Goal: Information Seeking & Learning: Learn about a topic

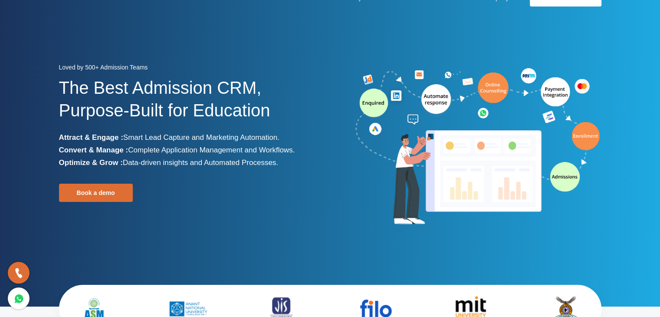
scroll to position [20, 0]
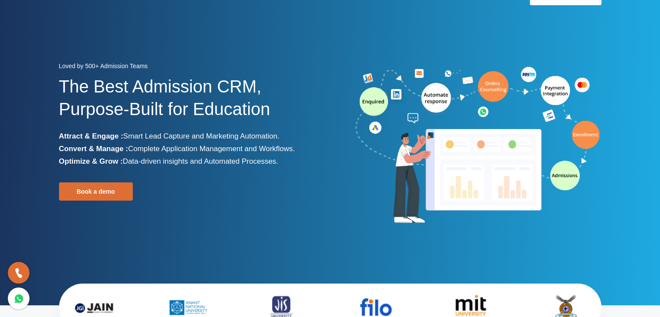
click at [95, 138] on b "Attract & Engage :" at bounding box center [91, 136] width 64 height 8
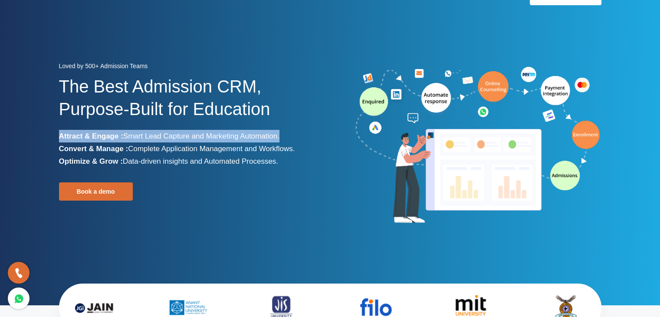
click at [95, 138] on b "Attract & Engage :" at bounding box center [91, 136] width 64 height 8
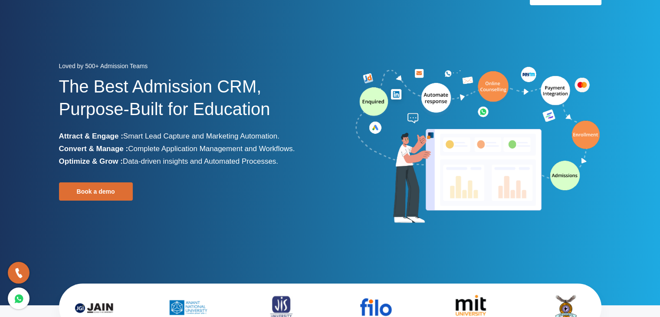
click at [106, 146] on b "Convert & Manage :" at bounding box center [93, 148] width 69 height 8
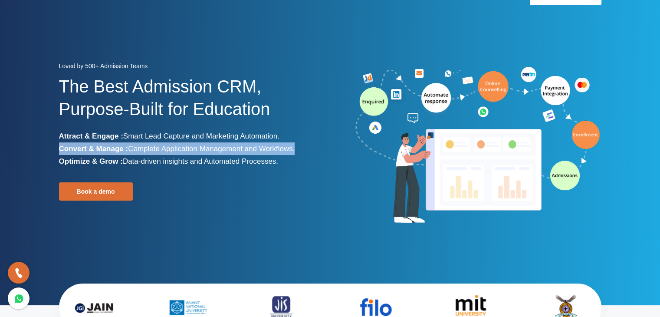
click at [106, 146] on b "Convert & Manage :" at bounding box center [93, 148] width 69 height 8
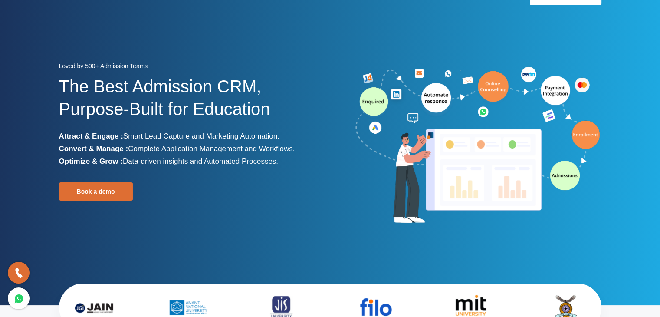
click at [120, 157] on b "Optimize & Grow :" at bounding box center [91, 161] width 64 height 8
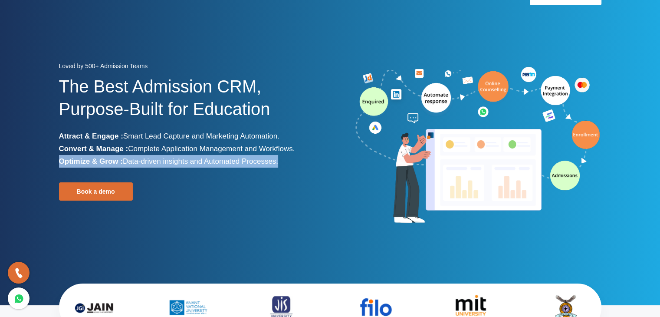
click at [120, 157] on b "Optimize & Grow :" at bounding box center [91, 161] width 64 height 8
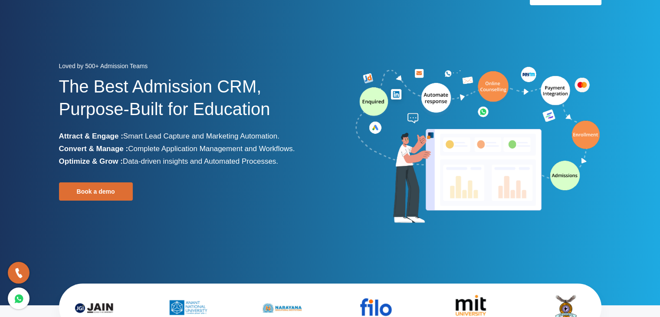
click at [286, 187] on div "Loved by 500+ Admission Teams The Best Admission CRM, Purpose-Built for Educati…" at bounding box center [191, 145] width 265 height 171
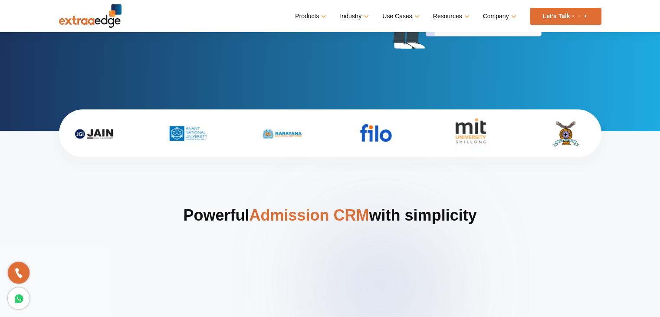
scroll to position [196, 0]
